Goal: Transaction & Acquisition: Purchase product/service

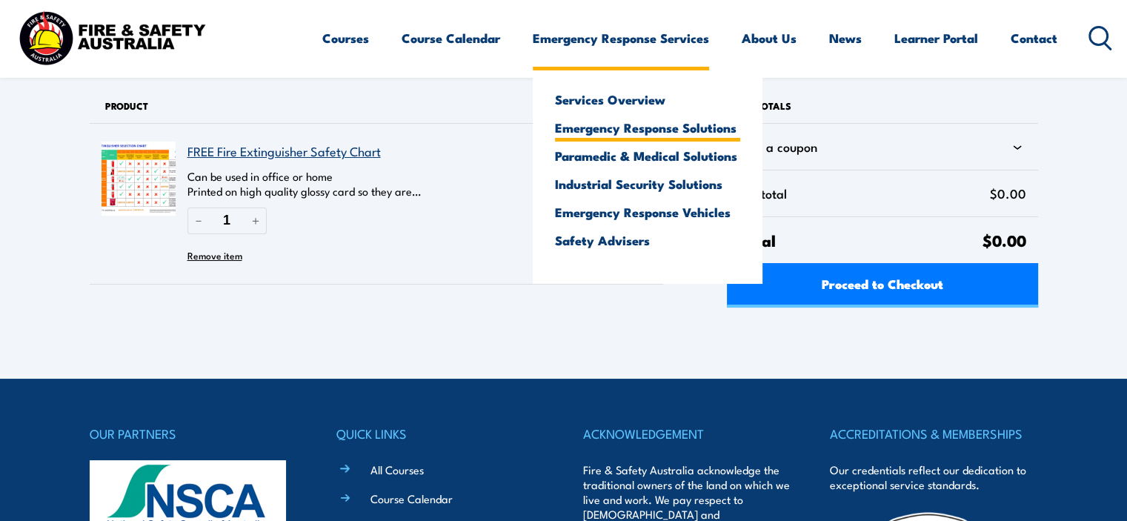
click at [622, 130] on link "Emergency Response Solutions" at bounding box center [647, 127] width 185 height 13
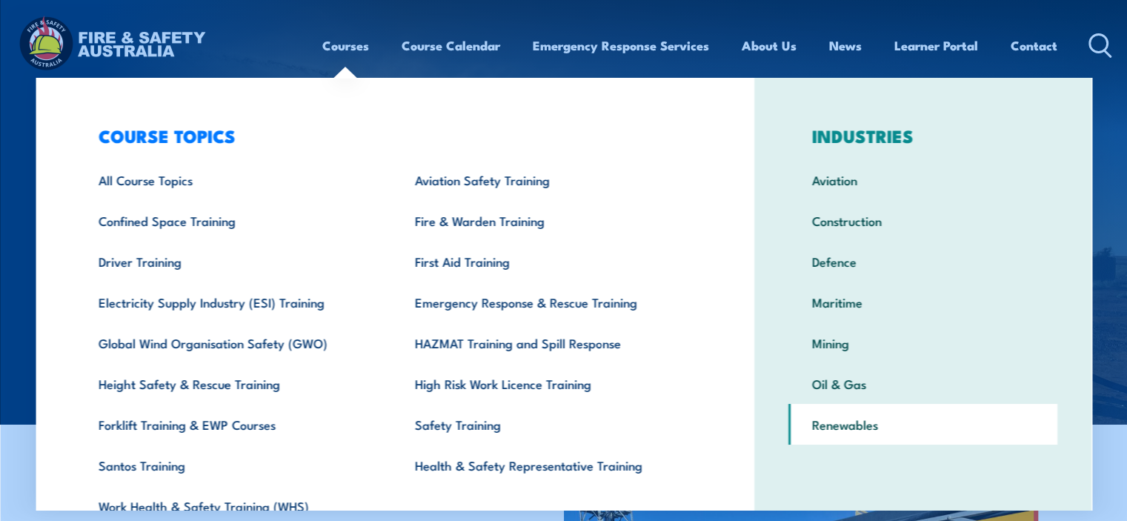
scroll to position [71, 0]
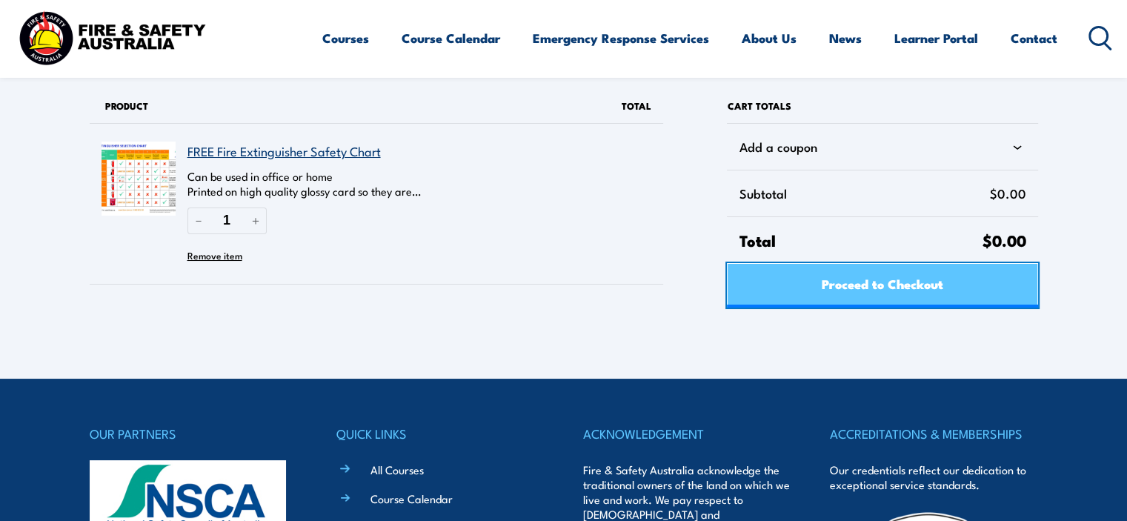
click at [895, 287] on span "Proceed to Checkout" at bounding box center [883, 283] width 122 height 39
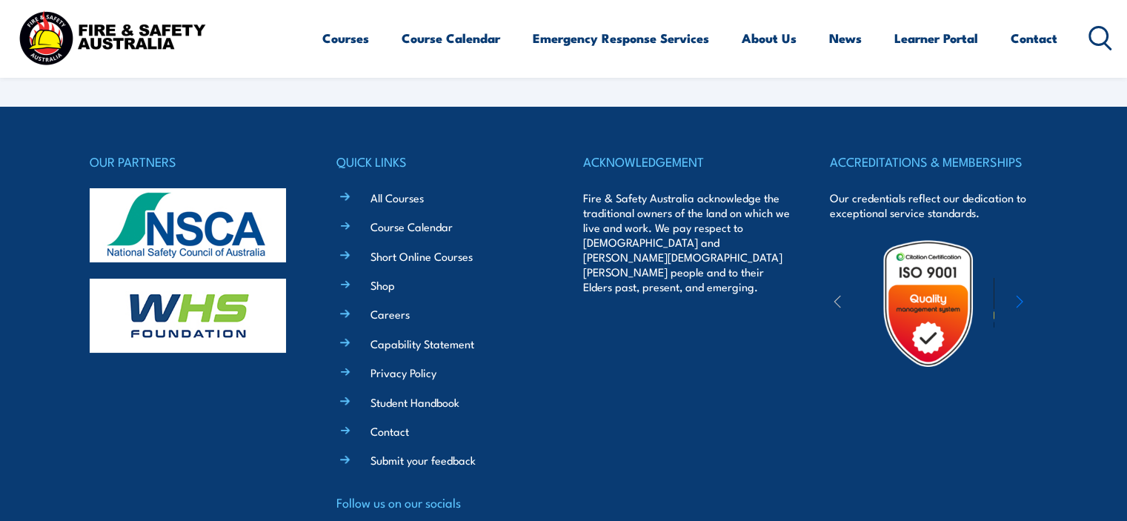
select select "VIC"
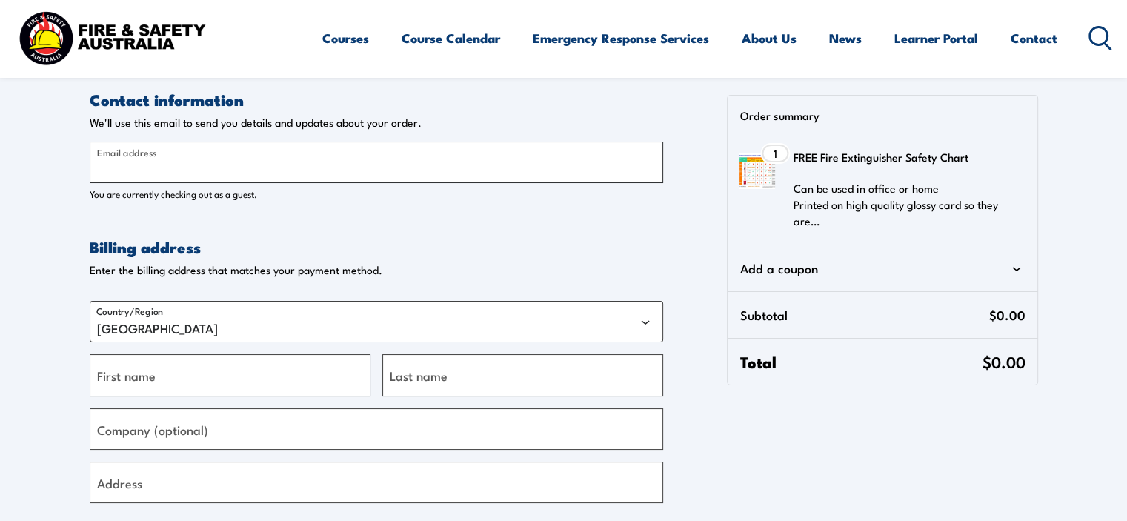
click at [356, 170] on input "Email address" at bounding box center [377, 162] width 574 height 41
type input "skendall@royallifesaving.com.au"
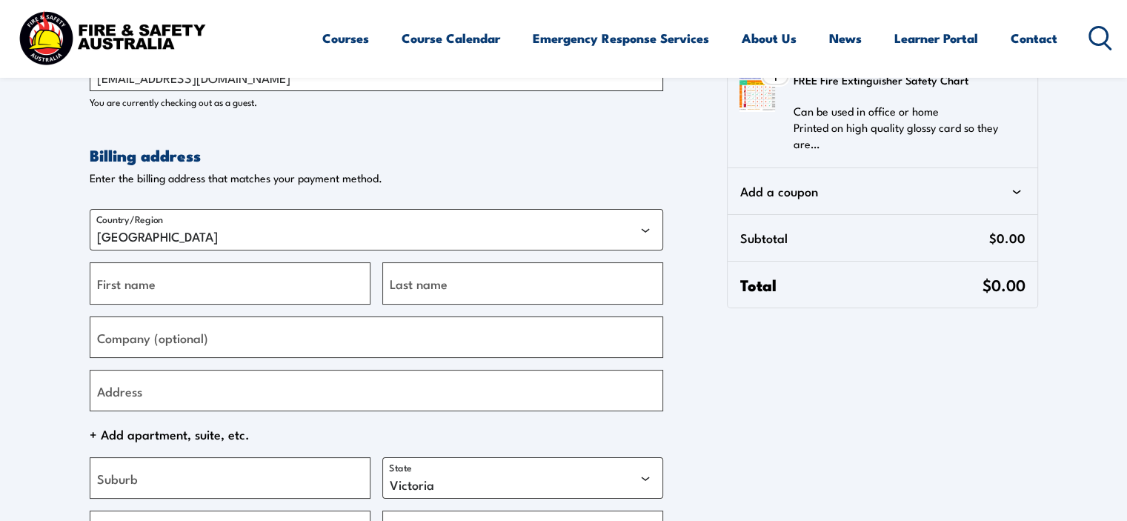
scroll to position [98, 0]
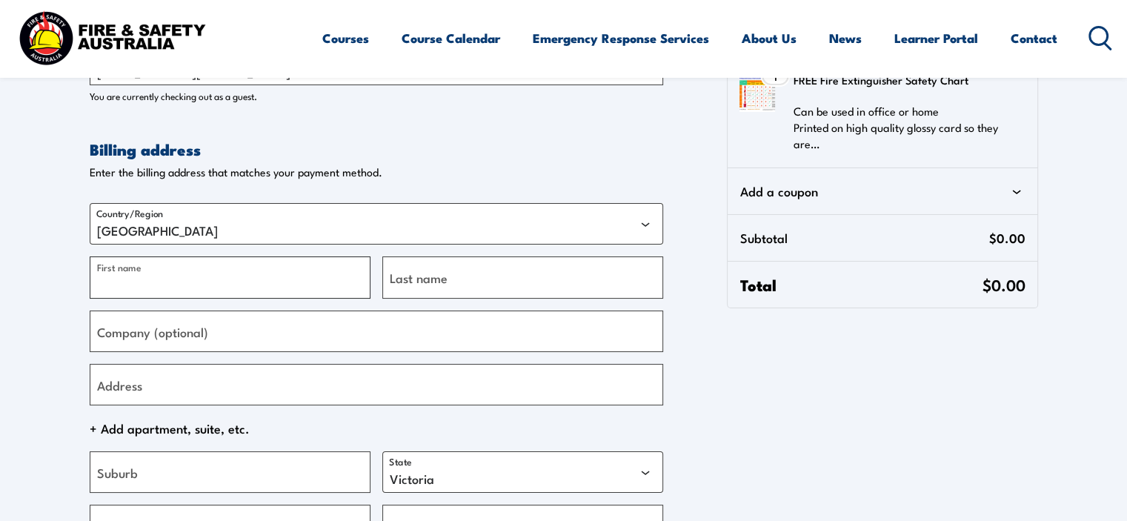
click at [217, 280] on input "First name" at bounding box center [230, 276] width 281 height 41
type input "Scott"
click at [445, 288] on input "Last name" at bounding box center [522, 276] width 281 height 41
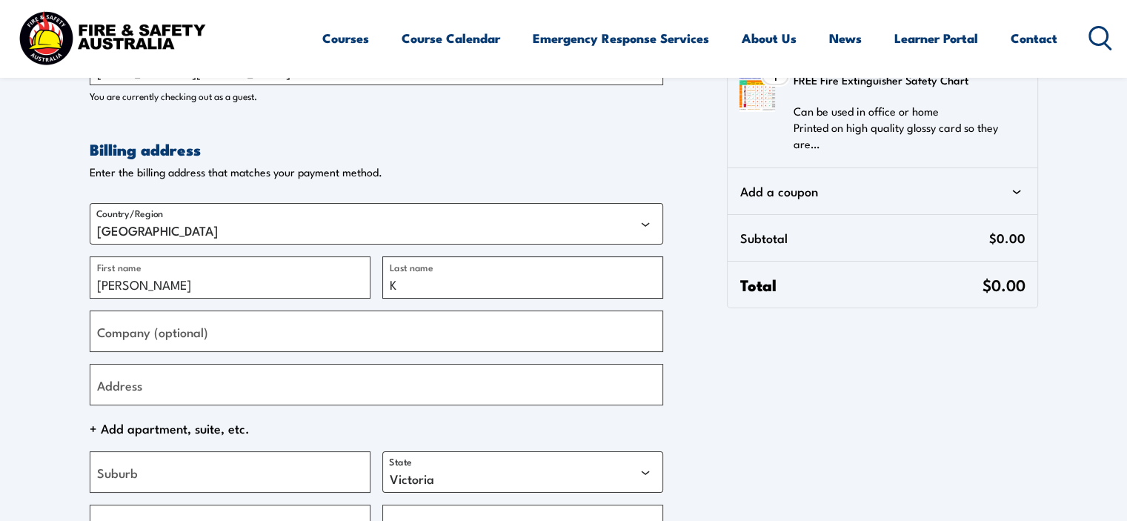
click at [445, 288] on input "K" at bounding box center [522, 276] width 281 height 41
type input "Kendall"
click at [226, 396] on input "Address" at bounding box center [377, 384] width 574 height 41
type input "PO Box 1309"
click at [233, 479] on input "Suburb" at bounding box center [230, 471] width 281 height 41
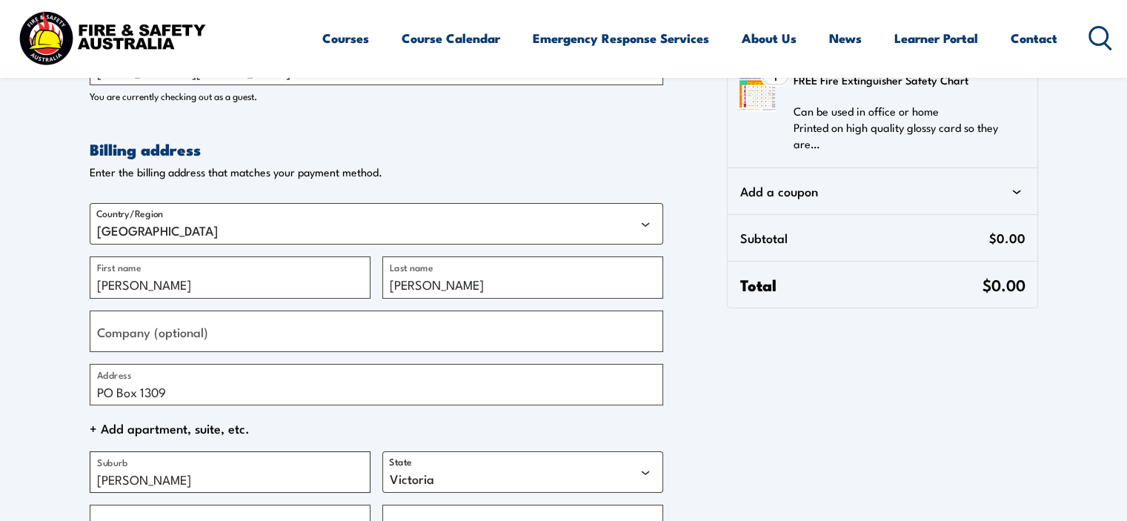
type input "Broome"
click at [577, 479] on select "Australian Capital Territory New South Wales Northern Territory Queensland Sout…" at bounding box center [522, 471] width 281 height 41
select select "WA"
click at [382, 451] on select "Australian Capital Territory New South Wales Northern Territory Queensland Sout…" at bounding box center [522, 471] width 281 height 41
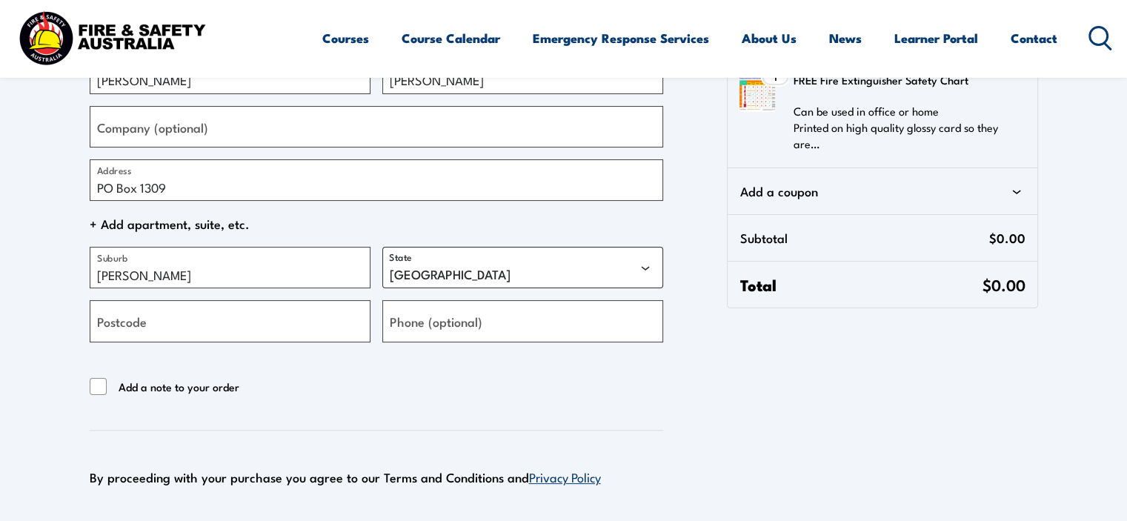
scroll to position [304, 0]
click at [296, 324] on input "Postcode" at bounding box center [230, 319] width 281 height 41
type input "6725"
click at [471, 331] on input "Phone (optional)" at bounding box center [522, 319] width 281 height 41
click at [528, 405] on form "Contact information Contact information We'll use this email to send you detail…" at bounding box center [377, 176] width 574 height 782
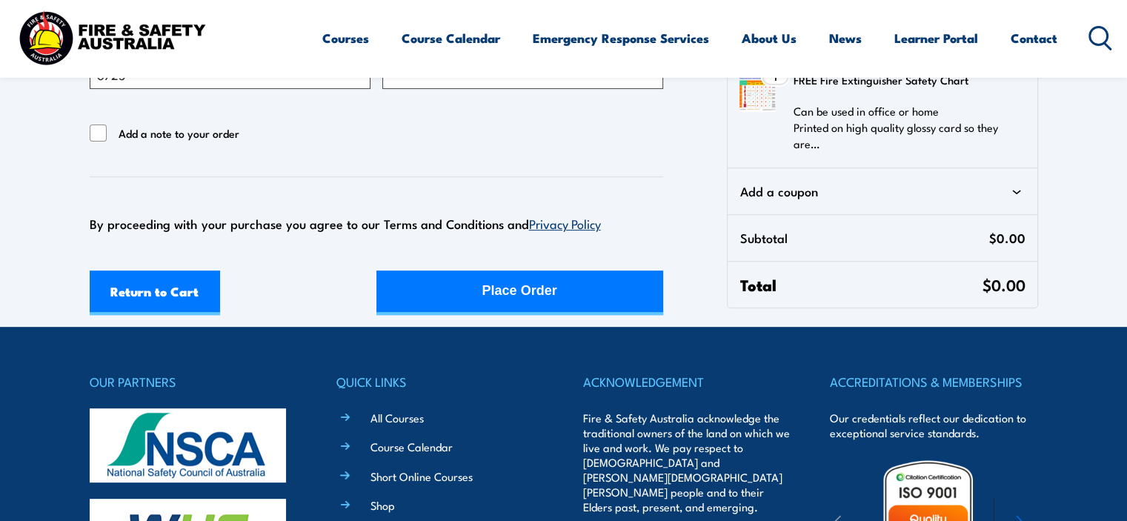
scroll to position [554, 0]
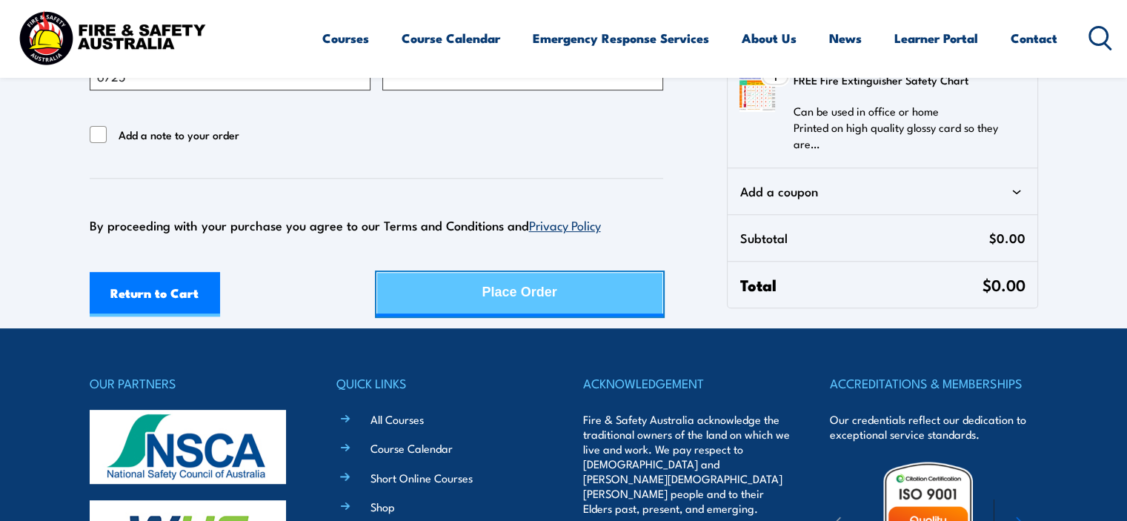
click at [564, 288] on button "Place Order" at bounding box center [519, 294] width 287 height 44
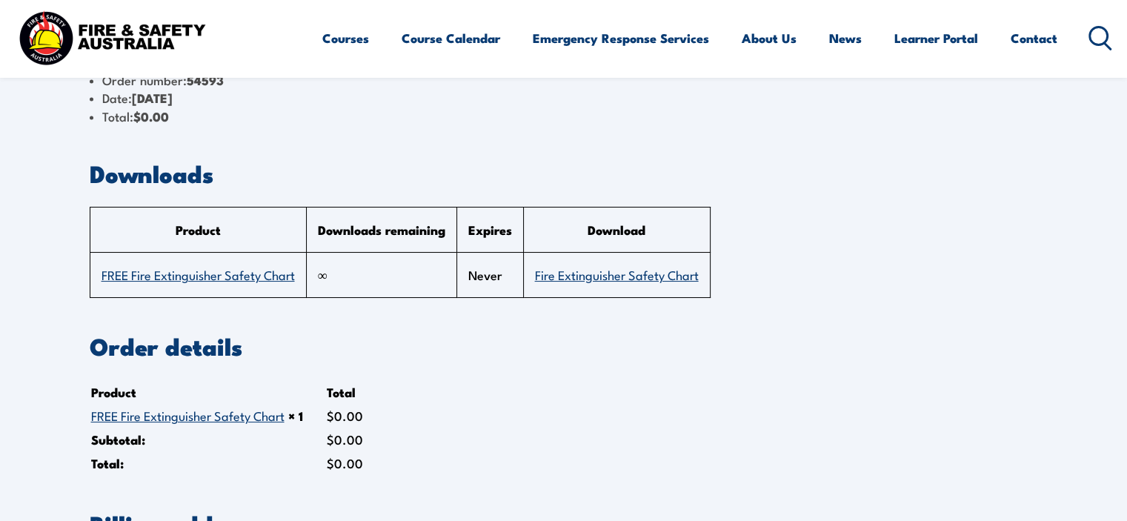
scroll to position [64, 0]
